Goal: Information Seeking & Learning: Learn about a topic

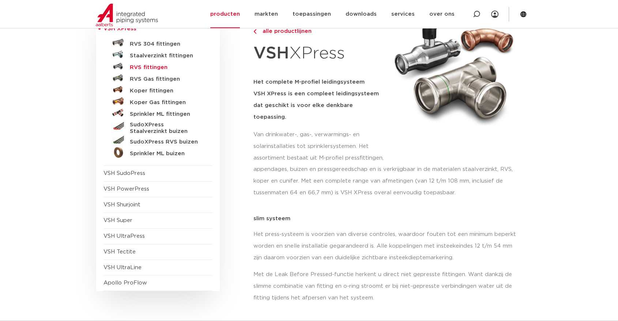
scroll to position [81, 0]
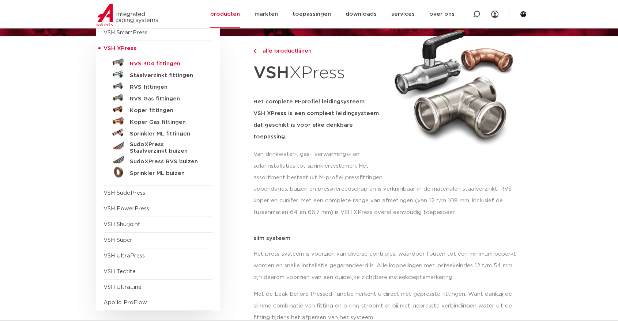
click at [157, 62] on h5 "RVS 304 fittingen" at bounding box center [166, 64] width 72 height 7
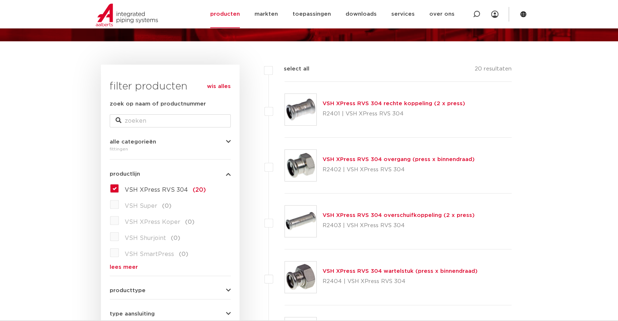
click at [382, 102] on link "VSH XPress RVS 304 rechte koppeling (2 x press)" at bounding box center [394, 103] width 143 height 5
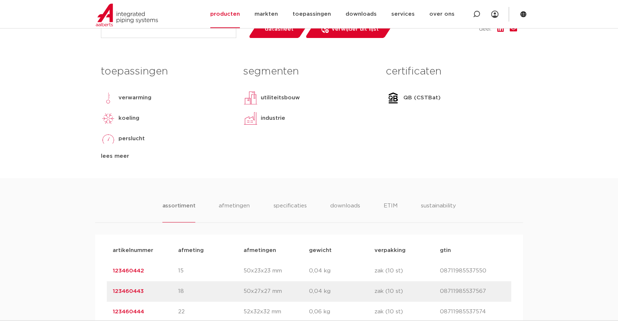
scroll to position [366, 0]
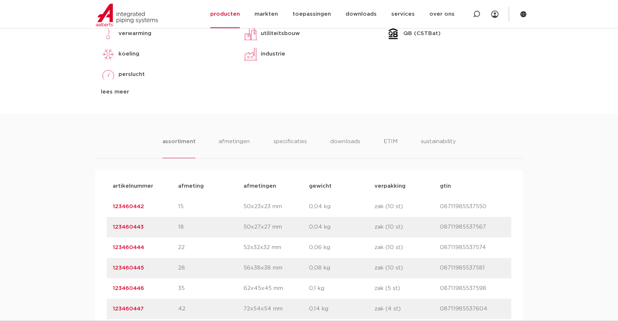
click at [136, 206] on link "123460442" at bounding box center [128, 206] width 31 height 5
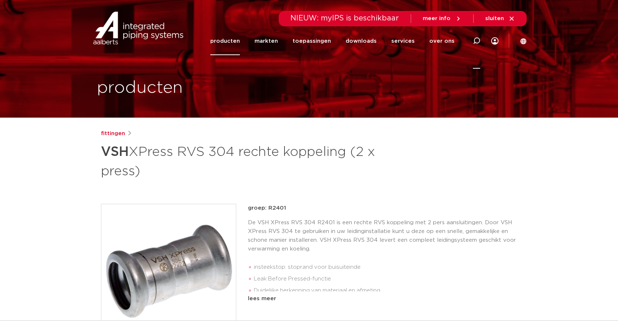
click at [475, 39] on icon at bounding box center [476, 41] width 9 height 9
type input "c9401"
click button "Zoeken" at bounding box center [0, 0] width 0 height 0
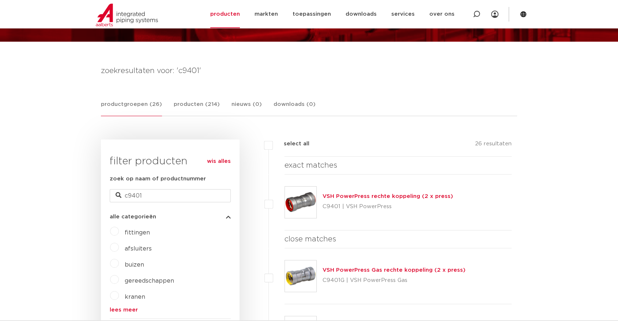
click at [389, 196] on link "VSH PowerPress rechte koppeling (2 x press)" at bounding box center [388, 196] width 131 height 5
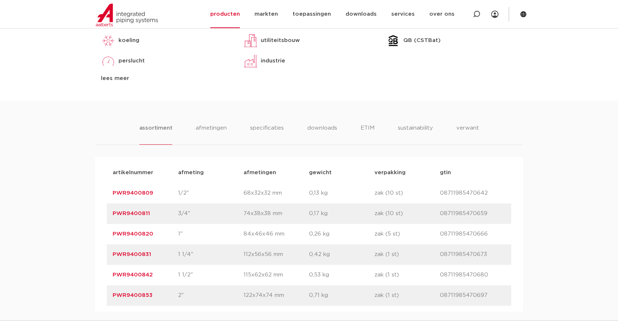
scroll to position [406, 0]
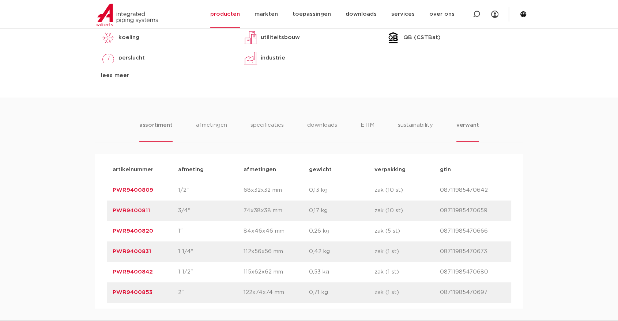
click at [470, 124] on li "verwant" at bounding box center [467, 131] width 23 height 21
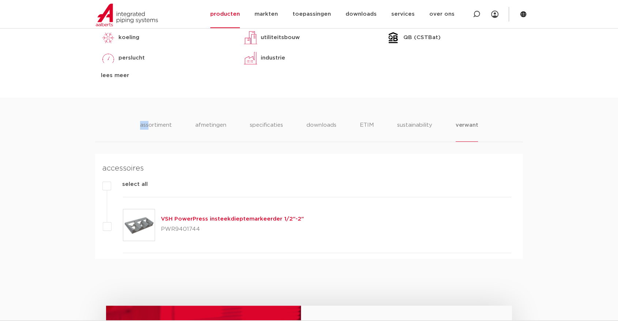
drag, startPoint x: 150, startPoint y: 128, endPoint x: 61, endPoint y: 121, distance: 89.5
click at [61, 121] on div "assortiment [GEOGRAPHIC_DATA] specificaties downloads ETIM sustainability verwa…" at bounding box center [309, 179] width 618 height 162
click at [93, 133] on div "assortiment [GEOGRAPHIC_DATA] specificaties downloads ETIM sustainability verwa…" at bounding box center [309, 179] width 618 height 162
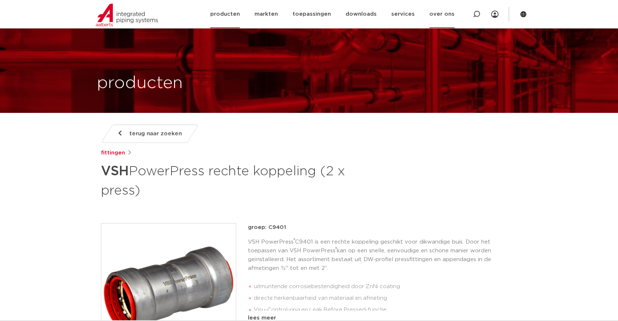
scroll to position [0, 0]
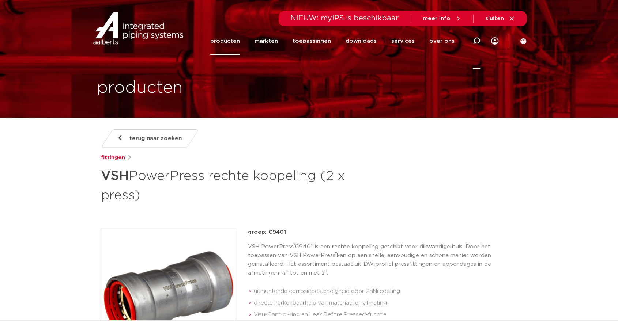
click at [477, 40] on icon at bounding box center [476, 40] width 7 height 7
type input "gk116"
click button "Zoeken" at bounding box center [0, 0] width 0 height 0
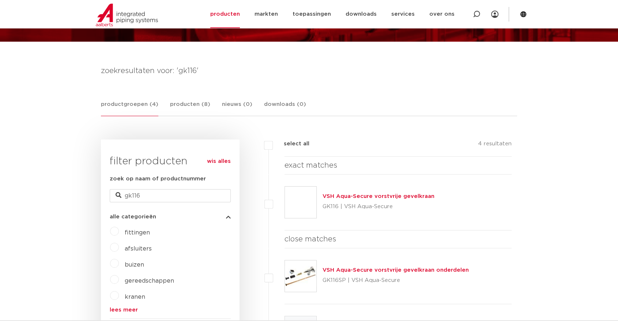
click at [371, 196] on link "VSH Aqua-Secure vorstvrije gevelkraan" at bounding box center [379, 196] width 112 height 5
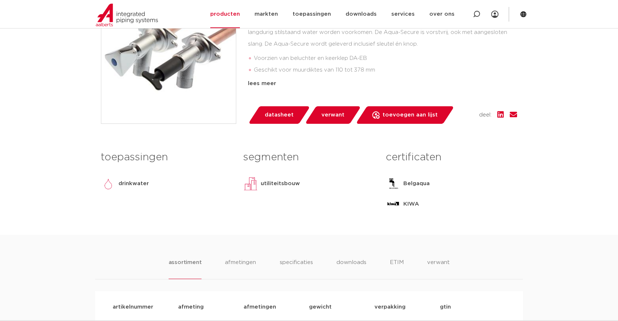
scroll to position [325, 0]
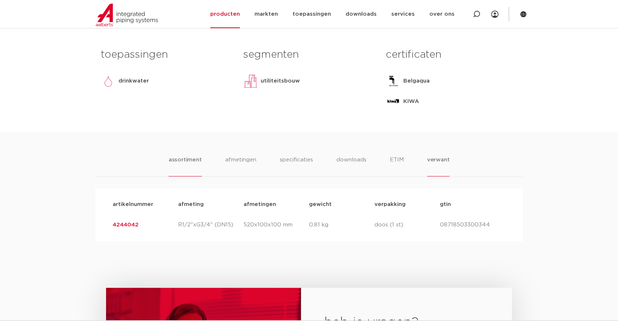
click at [440, 158] on li "verwant" at bounding box center [438, 166] width 23 height 21
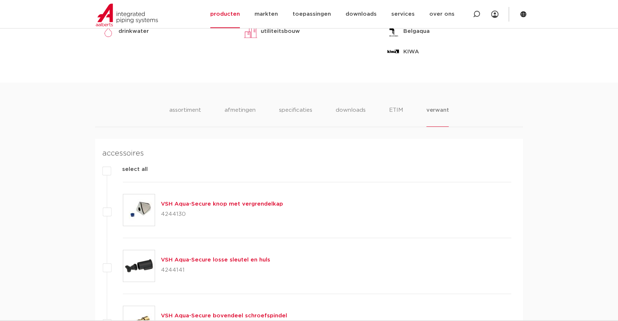
scroll to position [284, 0]
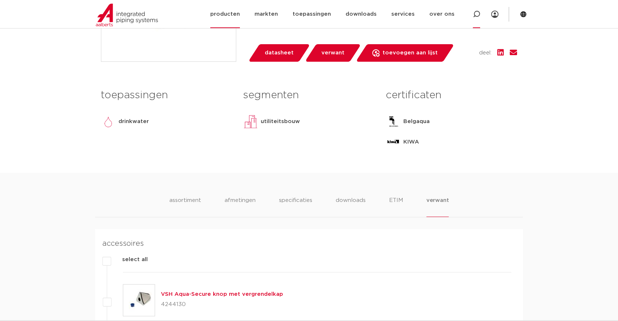
click at [478, 11] on icon at bounding box center [476, 14] width 7 height 7
type input "novopress"
click button "Zoeken" at bounding box center [0, 0] width 0 height 0
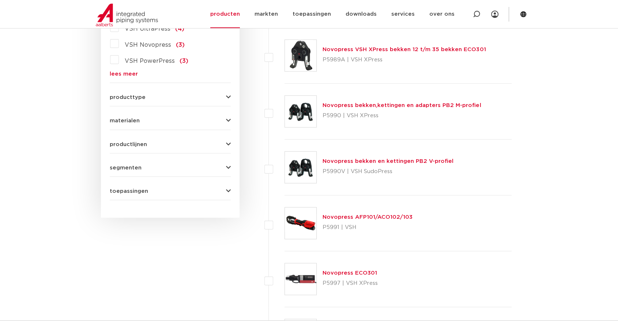
scroll to position [442, 0]
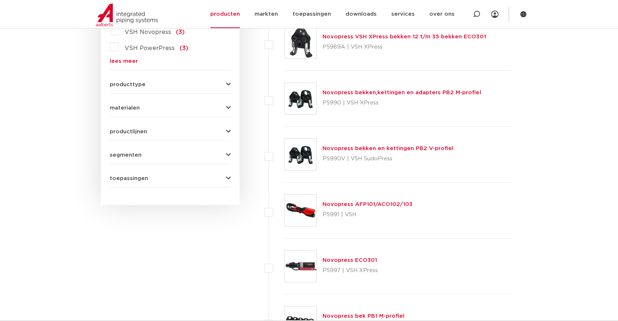
drag, startPoint x: 384, startPoint y: 201, endPoint x: 388, endPoint y: 204, distance: 5.6
click at [384, 202] on link "Novopress AFP101/ACO102/103" at bounding box center [368, 204] width 90 height 5
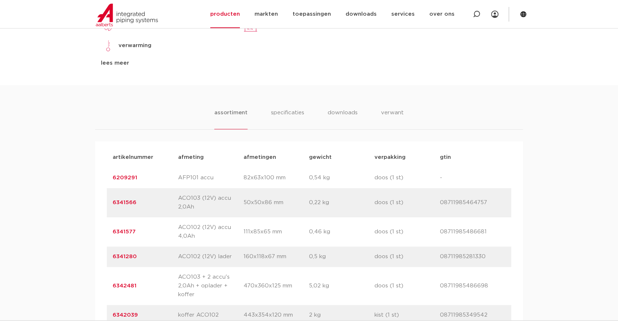
scroll to position [406, 0]
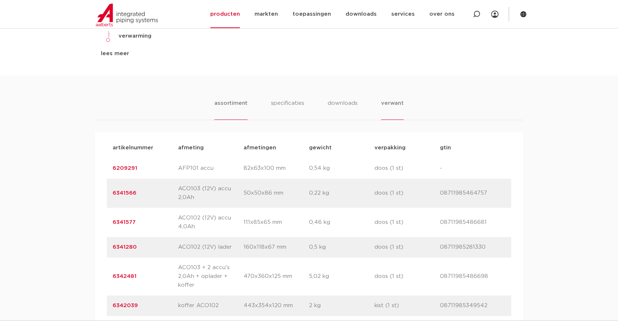
click at [393, 103] on li "verwant" at bounding box center [392, 109] width 23 height 21
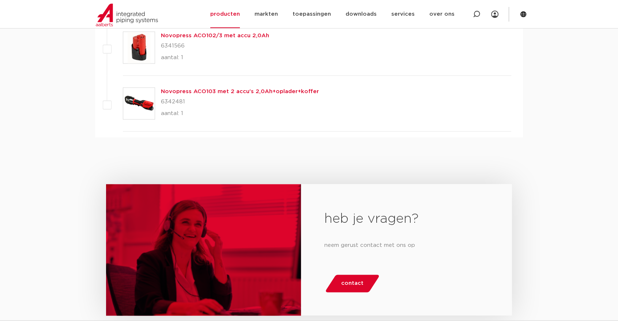
scroll to position [975, 0]
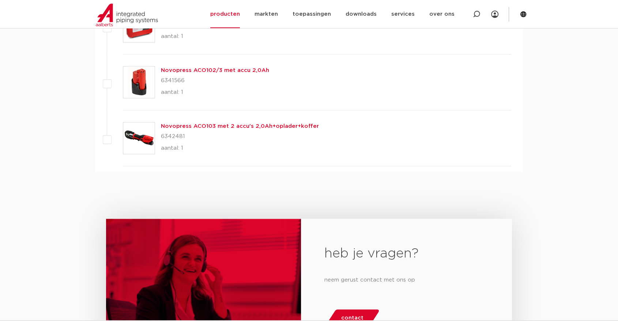
click at [261, 191] on div "heb je vragen? neem gerust contact met ons op contact" at bounding box center [309, 290] width 618 height 237
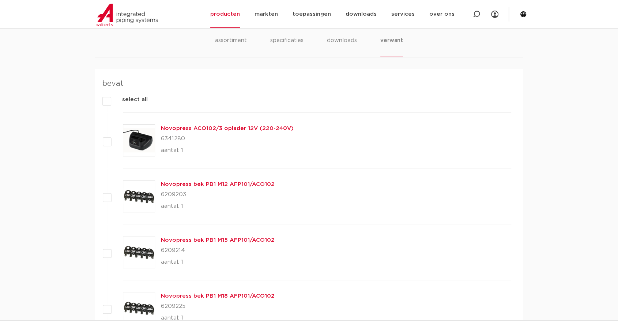
scroll to position [487, 0]
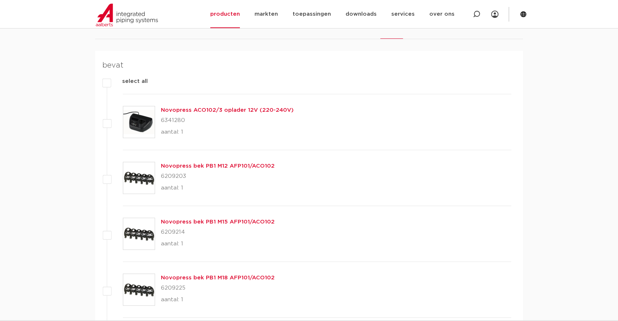
click at [108, 64] on h4 "bevat" at bounding box center [306, 66] width 409 height 12
click at [111, 67] on h4 "bevat" at bounding box center [306, 66] width 409 height 12
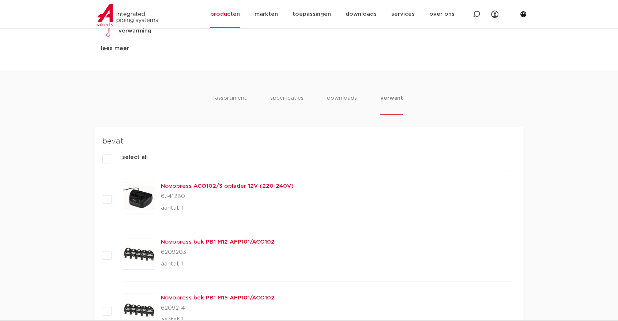
scroll to position [406, 0]
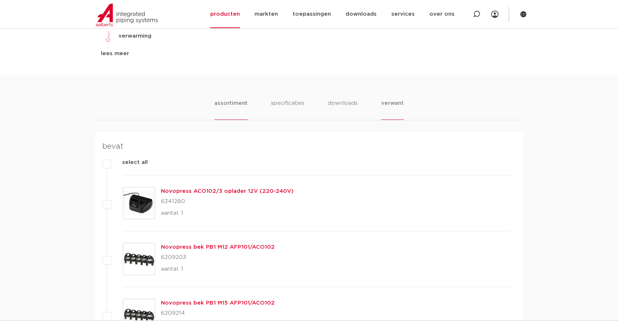
click at [231, 104] on li "assortiment" at bounding box center [230, 109] width 33 height 21
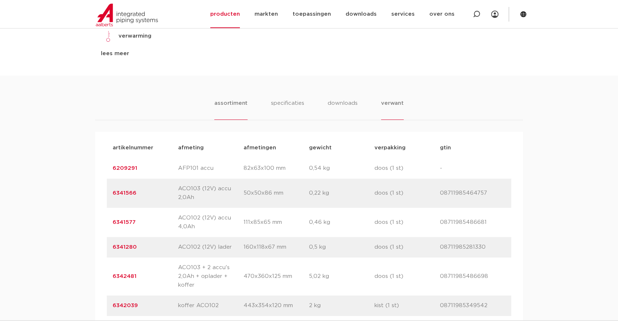
click at [392, 108] on li "verwant" at bounding box center [392, 109] width 23 height 21
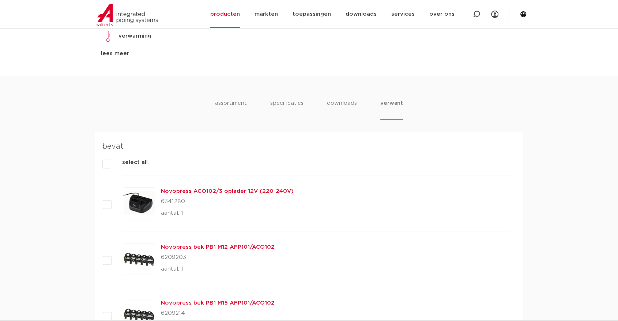
click at [230, 108] on li "assortiment" at bounding box center [230, 109] width 33 height 21
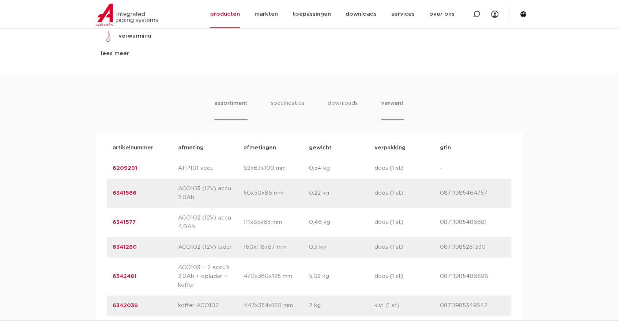
click at [390, 102] on li "verwant" at bounding box center [392, 109] width 23 height 21
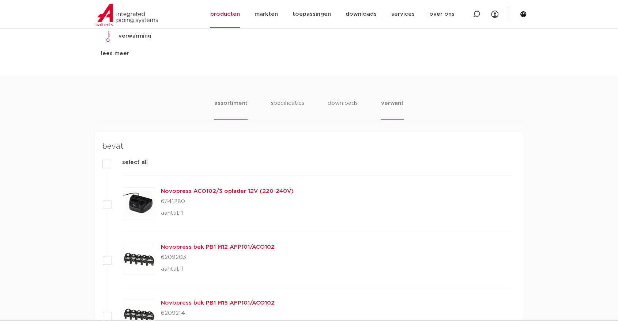
click at [235, 103] on li "assortiment" at bounding box center [230, 109] width 33 height 21
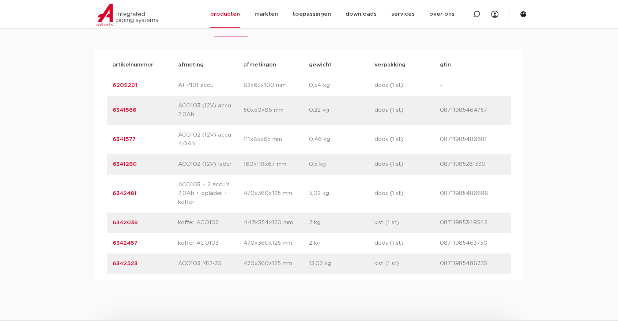
scroll to position [487, 0]
click at [120, 194] on link "6342481" at bounding box center [125, 195] width 24 height 5
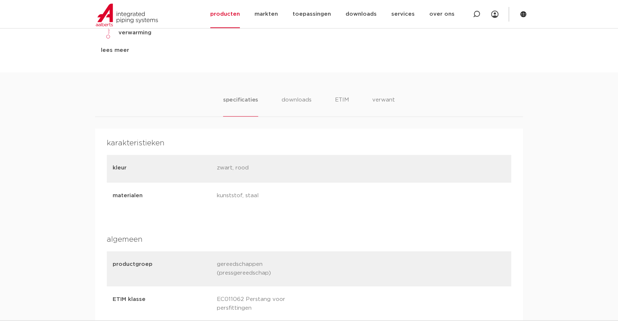
scroll to position [447, 0]
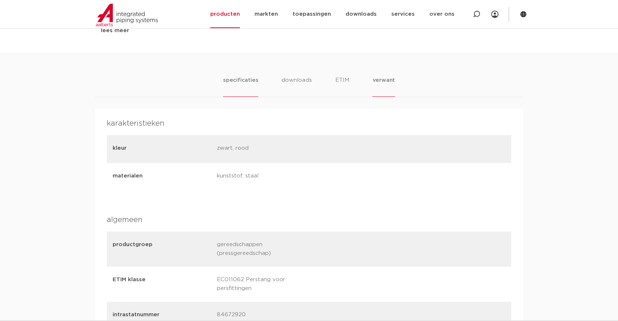
click at [385, 84] on li "verwant" at bounding box center [383, 86] width 23 height 21
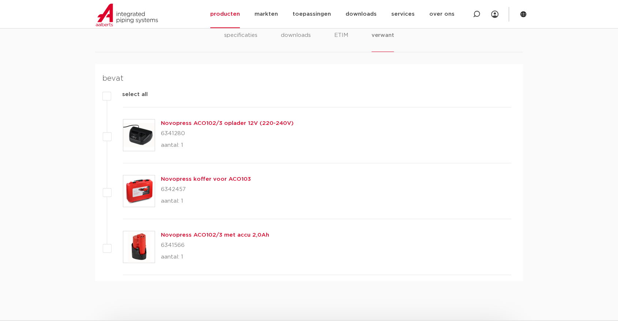
scroll to position [487, 0]
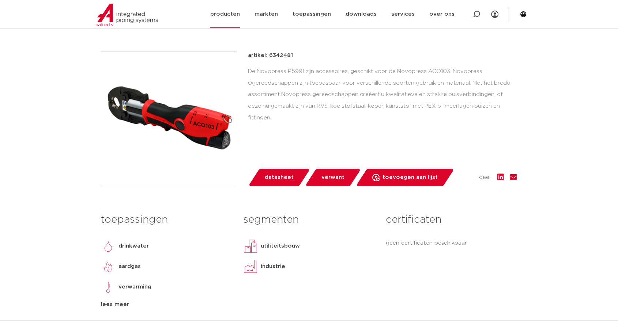
scroll to position [162, 0]
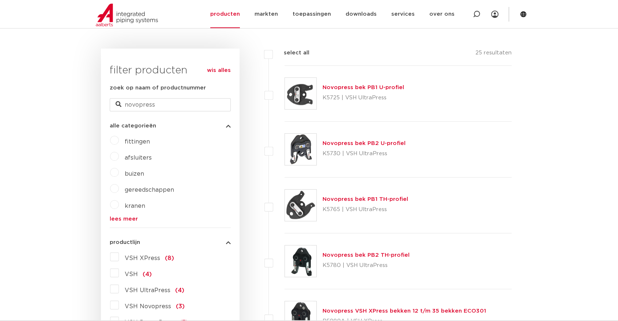
scroll to position [157, 0]
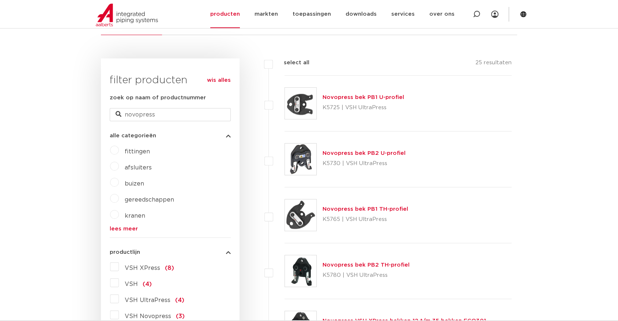
click at [372, 100] on link "Novopress bek PB1 U-profiel" at bounding box center [364, 97] width 82 height 5
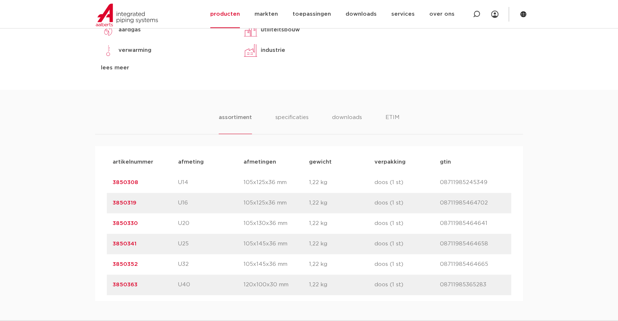
scroll to position [406, 0]
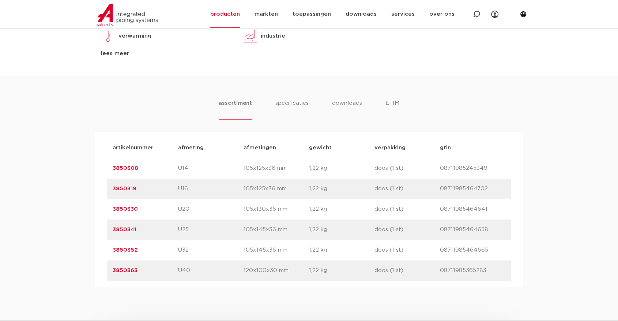
click at [423, 106] on div "assortiment specificaties downloads ETIM" at bounding box center [309, 109] width 428 height 21
click at [427, 109] on div "assortiment specificaties downloads ETIM" at bounding box center [309, 109] width 428 height 21
click at [465, 65] on div "toepassingen [GEOGRAPHIC_DATA] aardgas verwarming [GEOGRAPHIC_DATA] lees meer […" at bounding box center [308, 17] width 427 height 117
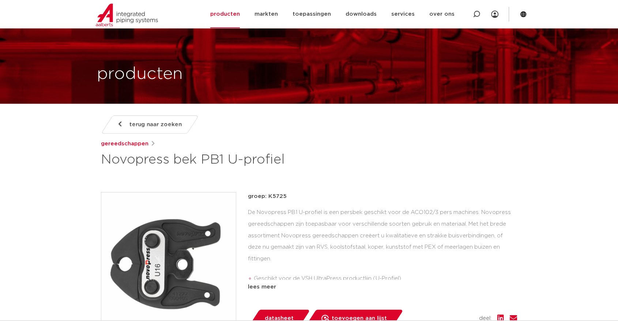
scroll to position [0, 0]
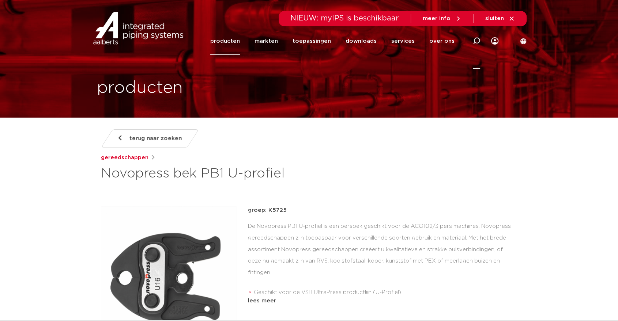
click at [479, 38] on icon at bounding box center [476, 40] width 7 height 7
type input "1600"
click button "Zoeken" at bounding box center [0, 0] width 0 height 0
drag, startPoint x: 367, startPoint y: 240, endPoint x: 359, endPoint y: 248, distance: 11.6
click at [367, 237] on div "De Novopress PB1 U-profiel is een persbek geschikt voor de ACO102/3 pers machin…" at bounding box center [382, 257] width 269 height 73
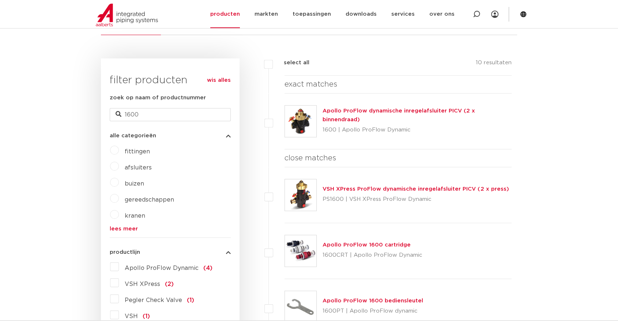
click at [407, 113] on link "Apollo ProFlow dynamische inregelafsluiter PICV (2 x binnendraad)" at bounding box center [399, 115] width 152 height 14
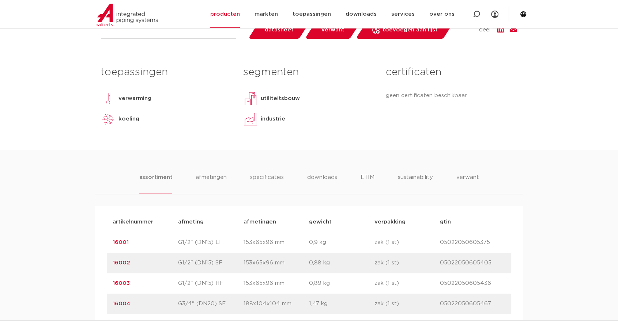
scroll to position [447, 0]
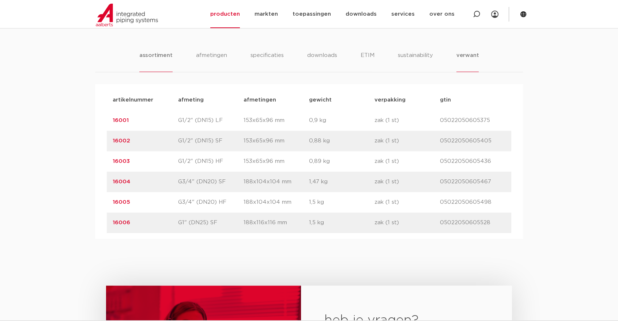
click at [475, 51] on li "verwant" at bounding box center [467, 61] width 23 height 21
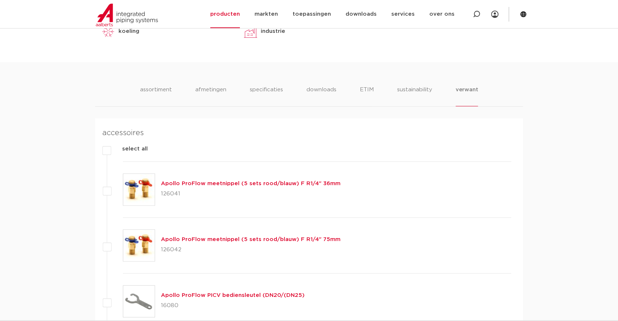
scroll to position [406, 0]
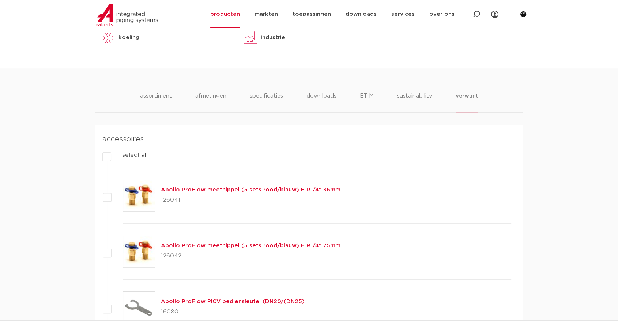
drag, startPoint x: 187, startPoint y: 202, endPoint x: 157, endPoint y: 201, distance: 30.0
click at [157, 201] on div "Apollo ProFlow meetnippel (5 sets rood/blauw) F R1/4" 36mm 126041" at bounding box center [317, 196] width 388 height 56
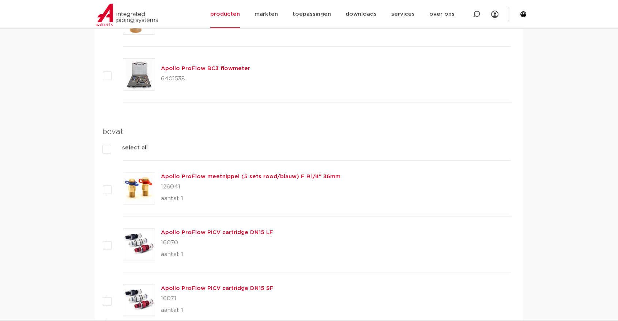
scroll to position [1381, 0]
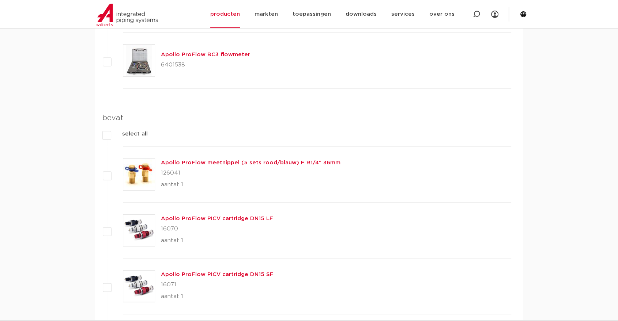
drag, startPoint x: 367, startPoint y: 194, endPoint x: 316, endPoint y: 193, distance: 51.2
click at [366, 194] on div "Apollo ProFlow meetnippel (5 sets rood/blauw) F R1/4" 36mm 126041 aantal: 1" at bounding box center [317, 175] width 388 height 56
click at [233, 177] on p "126041" at bounding box center [251, 173] width 180 height 12
click at [207, 113] on h4 "bevat" at bounding box center [306, 118] width 409 height 12
click at [233, 116] on h4 "bevat" at bounding box center [306, 118] width 409 height 12
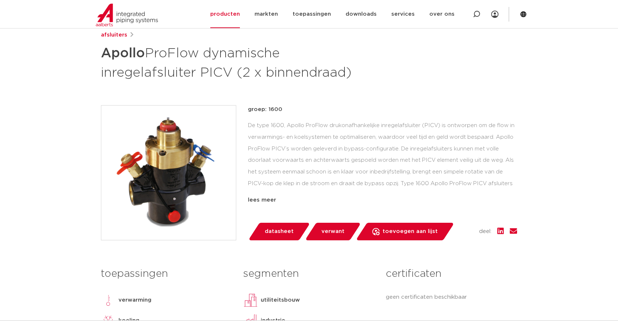
scroll to position [81, 0]
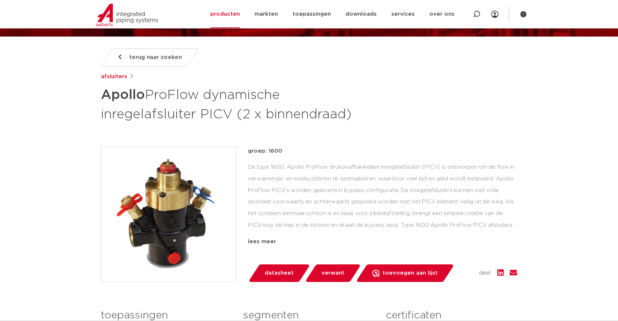
click at [282, 157] on div "groep: 1600 De type 1600, Apollo ProFlow drukonafhankelijke inregelafsluiter (P…" at bounding box center [382, 196] width 269 height 99
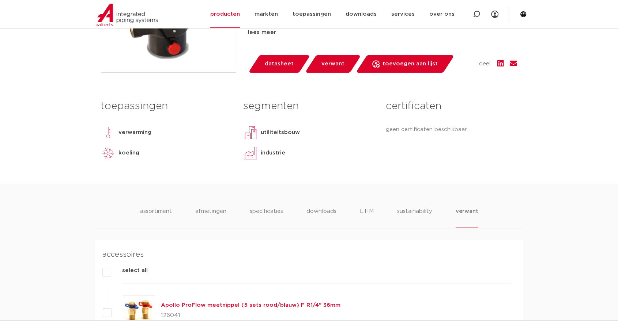
scroll to position [244, 0]
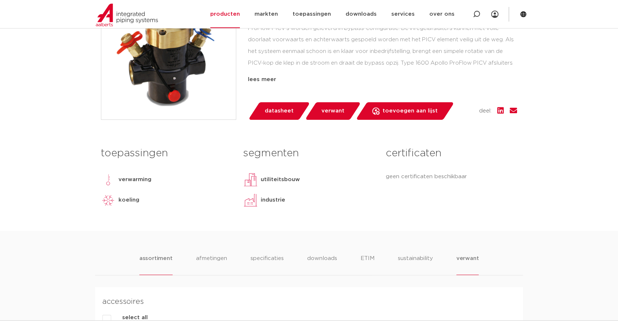
click at [160, 264] on li "assortiment" at bounding box center [155, 265] width 33 height 21
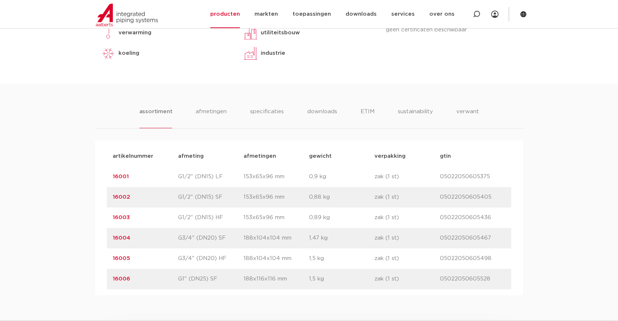
scroll to position [406, 0]
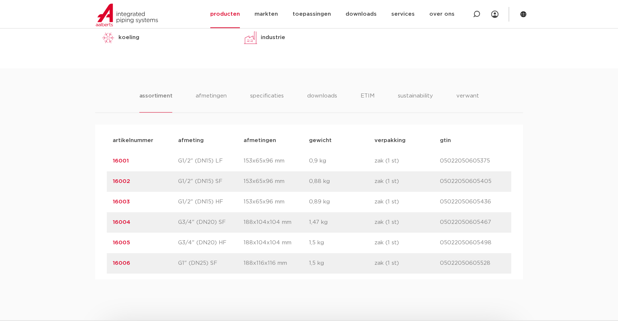
click at [126, 161] on link "16001" at bounding box center [121, 160] width 16 height 5
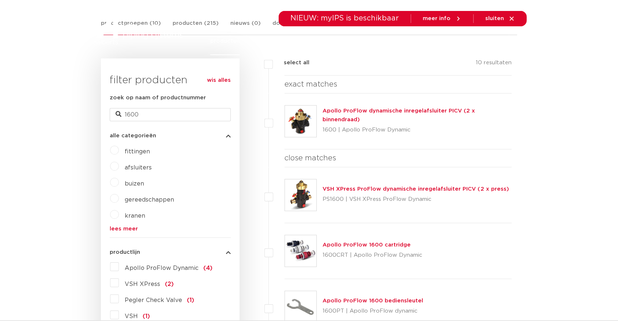
click at [369, 112] on link "Apollo ProFlow dynamische inregelafsluiter PICV (2 x binnendraad)" at bounding box center [399, 115] width 152 height 14
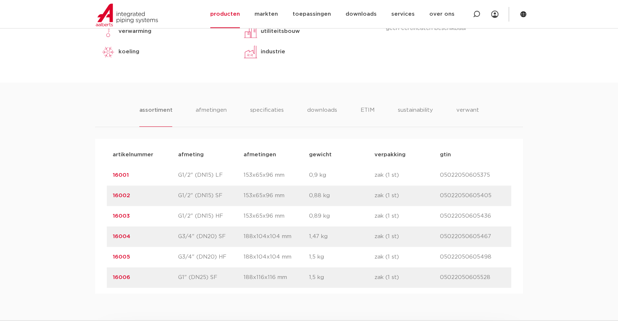
scroll to position [406, 0]
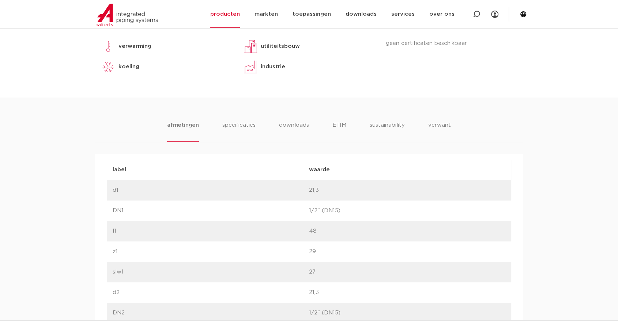
scroll to position [366, 0]
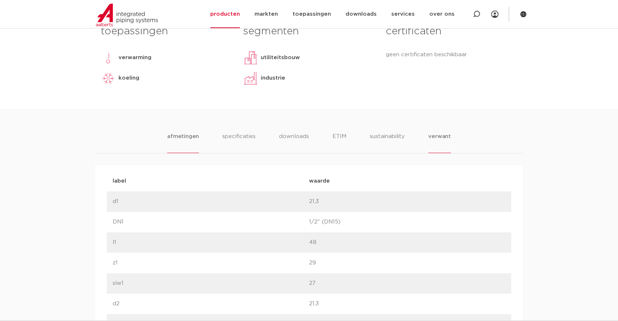
click at [444, 141] on li "verwant" at bounding box center [439, 142] width 23 height 21
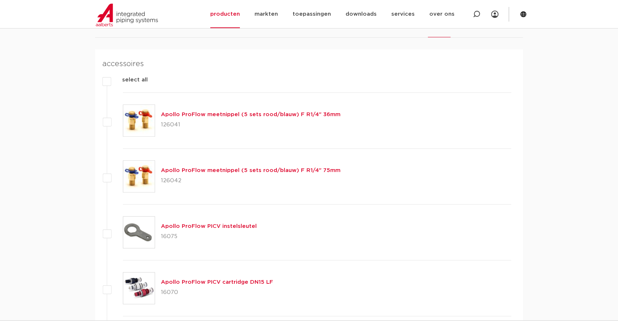
scroll to position [447, 0]
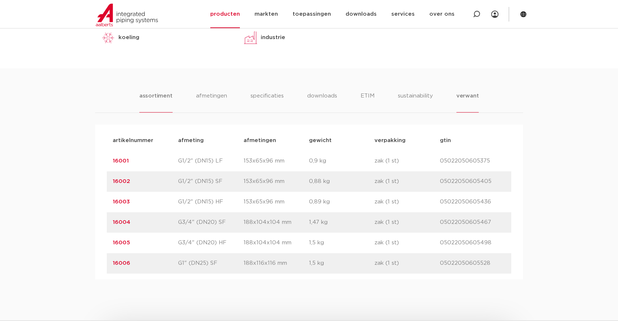
click at [462, 97] on li "verwant" at bounding box center [467, 102] width 23 height 21
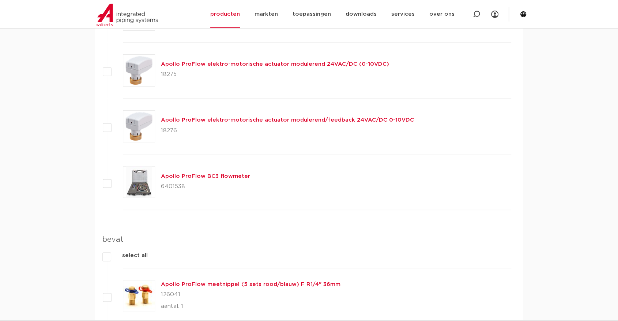
scroll to position [1422, 0]
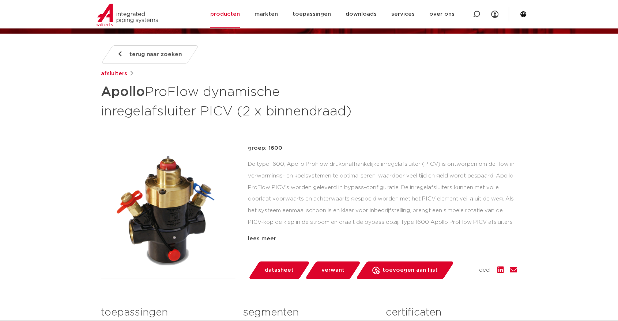
scroll to position [0, 0]
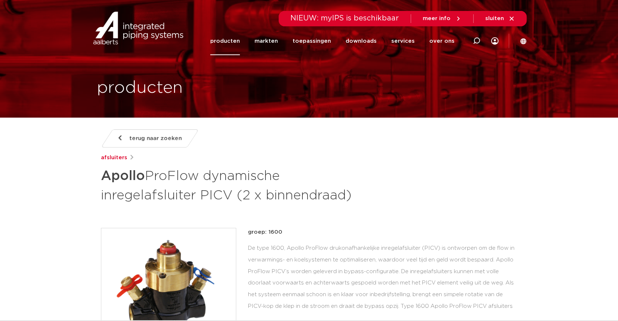
click at [262, 44] on link "markten" at bounding box center [266, 41] width 23 height 28
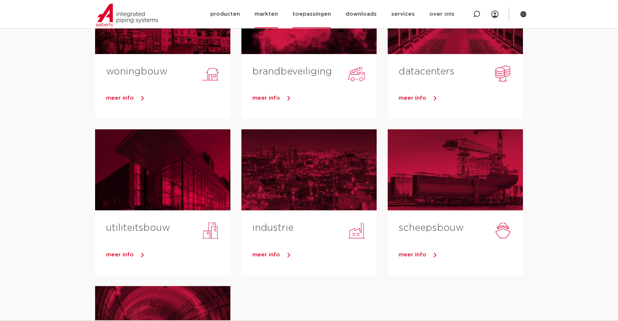
scroll to position [122, 0]
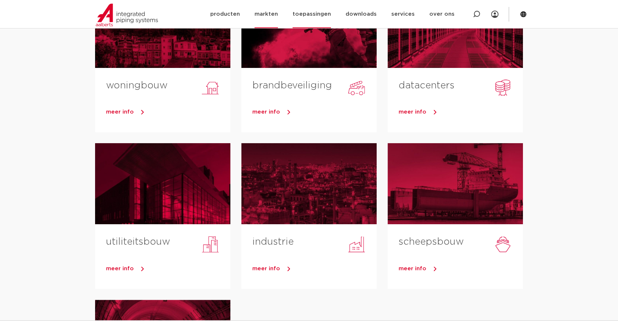
click at [322, 14] on link "toepassingen" at bounding box center [312, 14] width 38 height 28
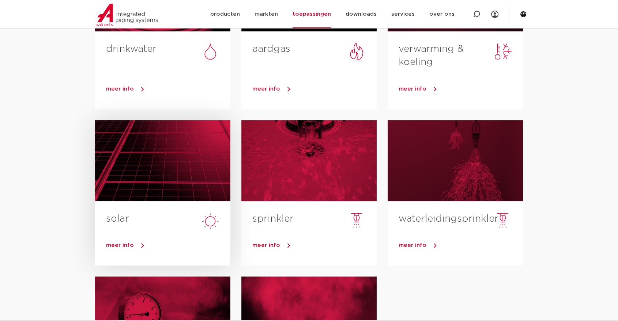
scroll to position [244, 0]
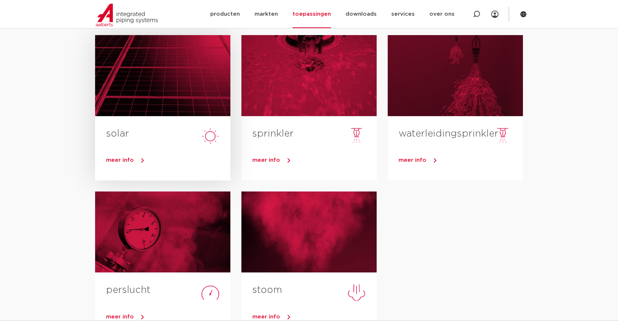
click at [169, 114] on div at bounding box center [162, 75] width 135 height 81
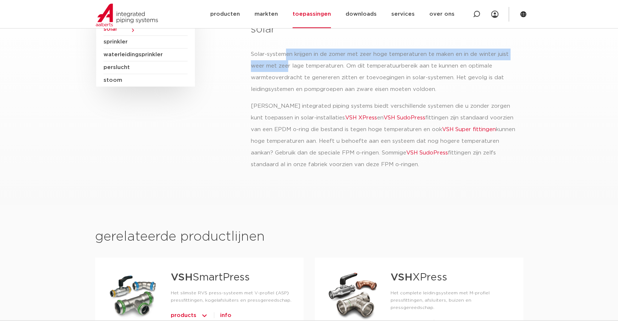
drag, startPoint x: 284, startPoint y: 60, endPoint x: 299, endPoint y: 93, distance: 36.5
click at [289, 69] on p "Solar-systemen krijgen in de zomer met zeer hoge temperaturen te maken en in de…" at bounding box center [386, 72] width 271 height 47
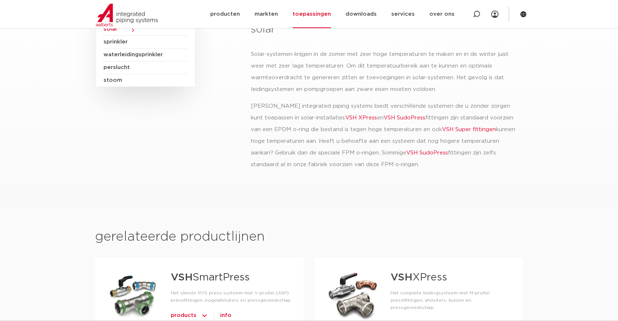
click at [344, 152] on p "[PERSON_NAME] integrated piping systems biedt verschillende systemen die u zond…" at bounding box center [386, 136] width 271 height 70
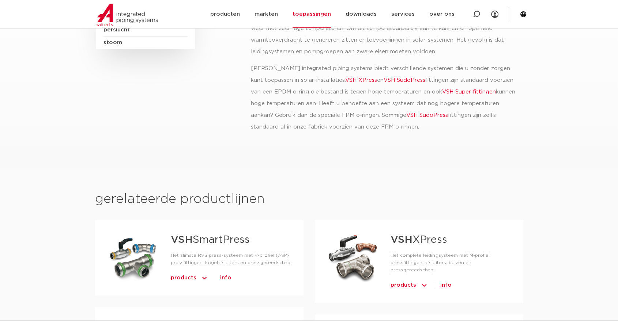
scroll to position [203, 0]
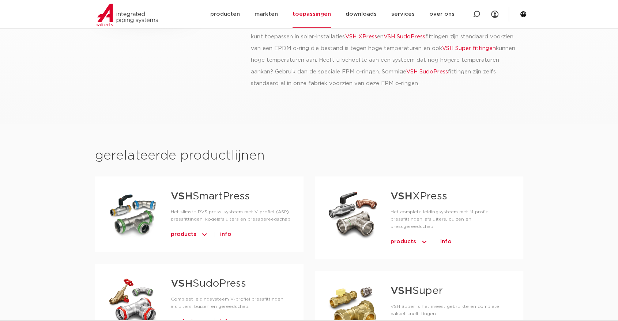
click at [220, 156] on h2 "gerelateerde productlijnen​" at bounding box center [309, 156] width 428 height 18
click at [221, 156] on h2 "gerelateerde productlijnen​" at bounding box center [309, 156] width 428 height 18
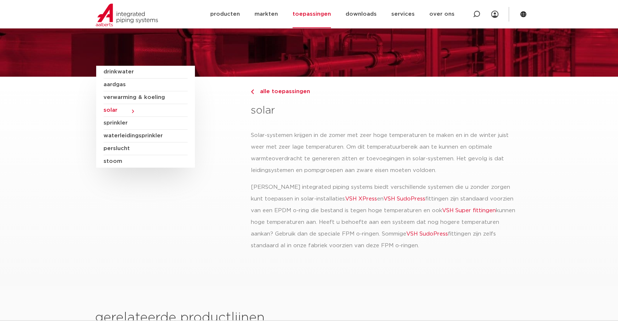
click at [374, 172] on p "Solar-systemen krijgen in de zomer met zeer hoge temperaturen te maken en in de…" at bounding box center [386, 153] width 271 height 47
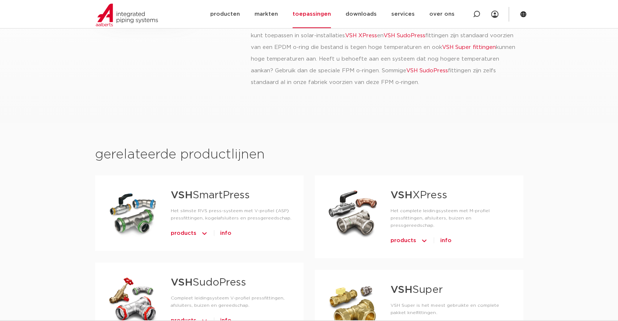
scroll to position [244, 0]
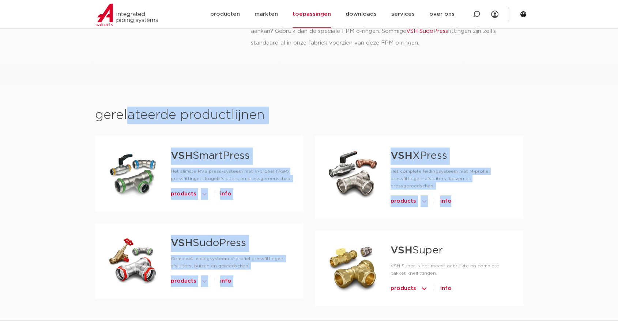
drag, startPoint x: 126, startPoint y: 110, endPoint x: 350, endPoint y: 152, distance: 228.4
click at [348, 230] on div "gerelateerde productlijnen​ VSH SmartPress Het slimste RVS press-systeem met V-…" at bounding box center [309, 224] width 428 height 234
click at [354, 93] on div "gerelateerde productlijnen​ VSH SmartPress Het slimste RVS press-systeem met V-…" at bounding box center [309, 223] width 428 height 281
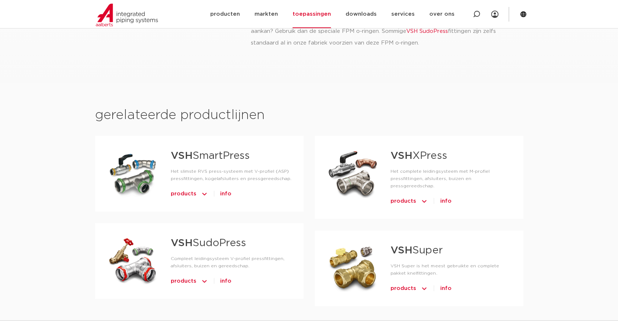
click at [238, 94] on div "gerelateerde productlijnen​ VSH SmartPress Het slimste RVS press-systeem met V-…" at bounding box center [309, 223] width 428 height 281
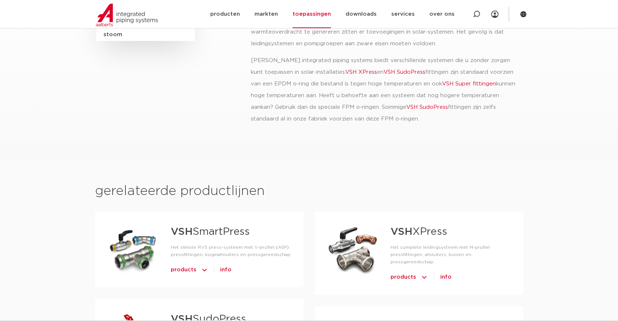
scroll to position [162, 0]
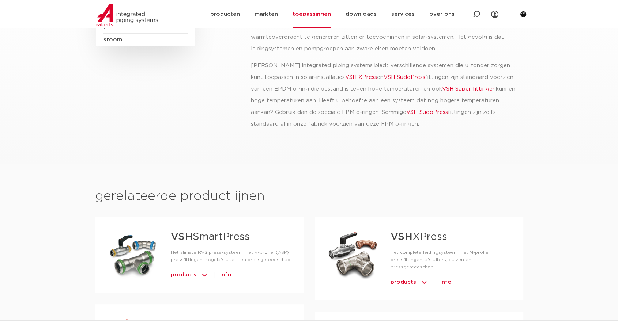
drag, startPoint x: 261, startPoint y: 66, endPoint x: 266, endPoint y: 69, distance: 6.4
click at [264, 69] on p "[PERSON_NAME] integrated piping systems biedt verschillende systemen die u zond…" at bounding box center [386, 95] width 271 height 70
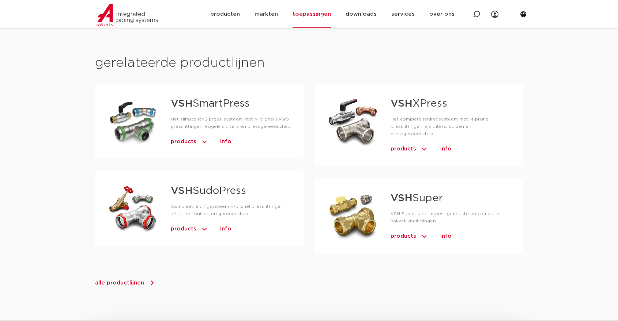
scroll to position [284, 0]
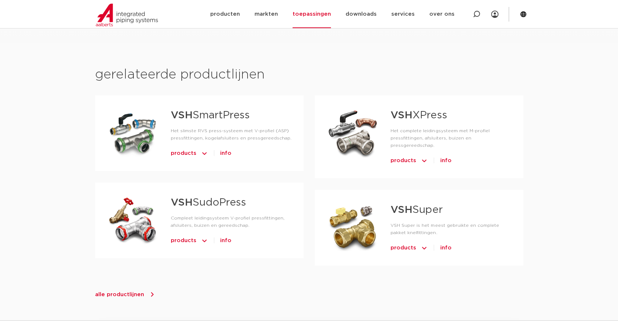
click at [193, 63] on div "gerelateerde productlijnen​ VSH SmartPress Het slimste RVS press-systeem met V-…" at bounding box center [309, 183] width 428 height 281
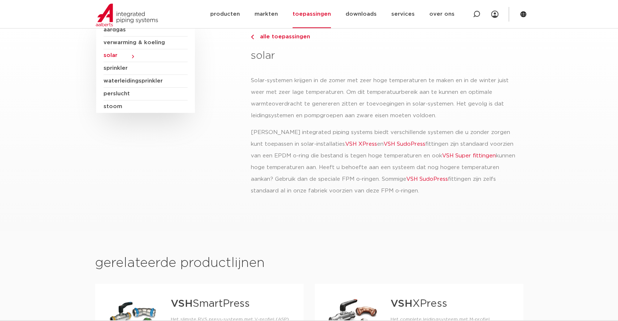
scroll to position [244, 0]
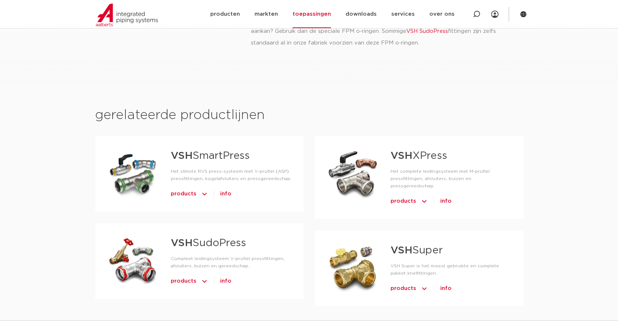
click at [186, 195] on span "products" at bounding box center [184, 194] width 26 height 12
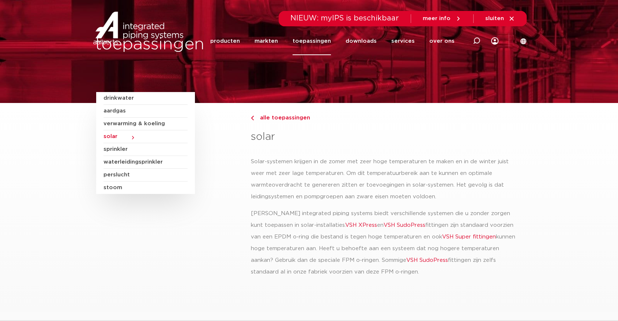
scroll to position [0, 0]
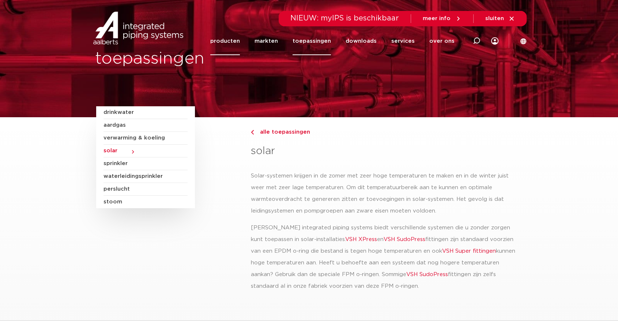
click at [238, 39] on link "producten" at bounding box center [225, 41] width 30 height 28
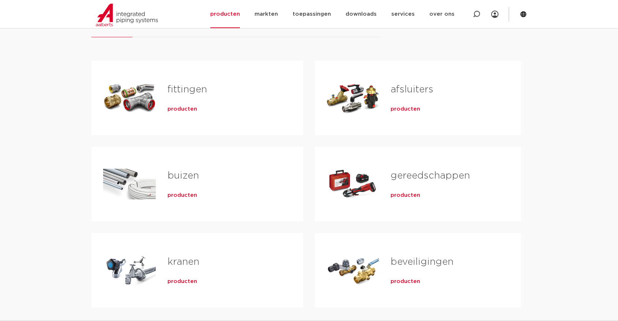
scroll to position [41, 0]
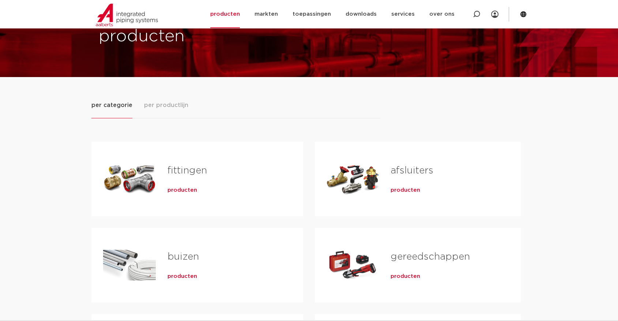
click at [165, 102] on span "per productlijn" at bounding box center [166, 105] width 44 height 9
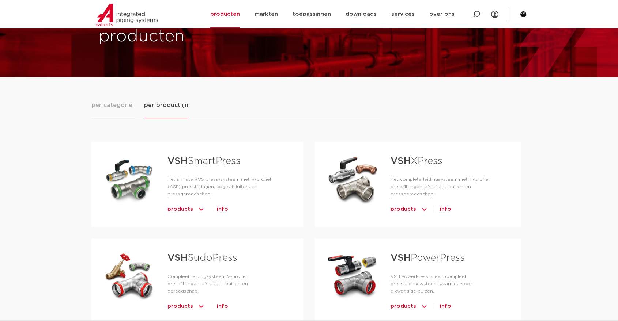
drag, startPoint x: 218, startPoint y: 155, endPoint x: 216, endPoint y: 159, distance: 3.8
click at [216, 157] on link "VSH SmartPress" at bounding box center [203, 162] width 73 height 10
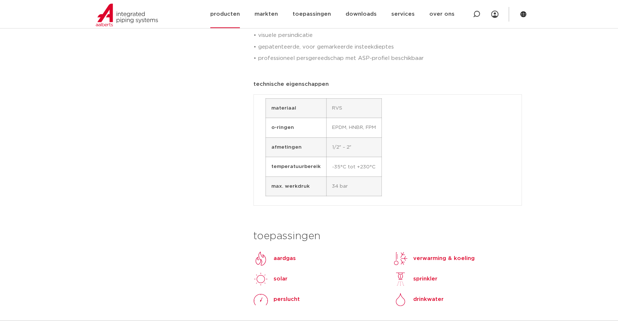
scroll to position [325, 0]
